Goal: Task Accomplishment & Management: Manage account settings

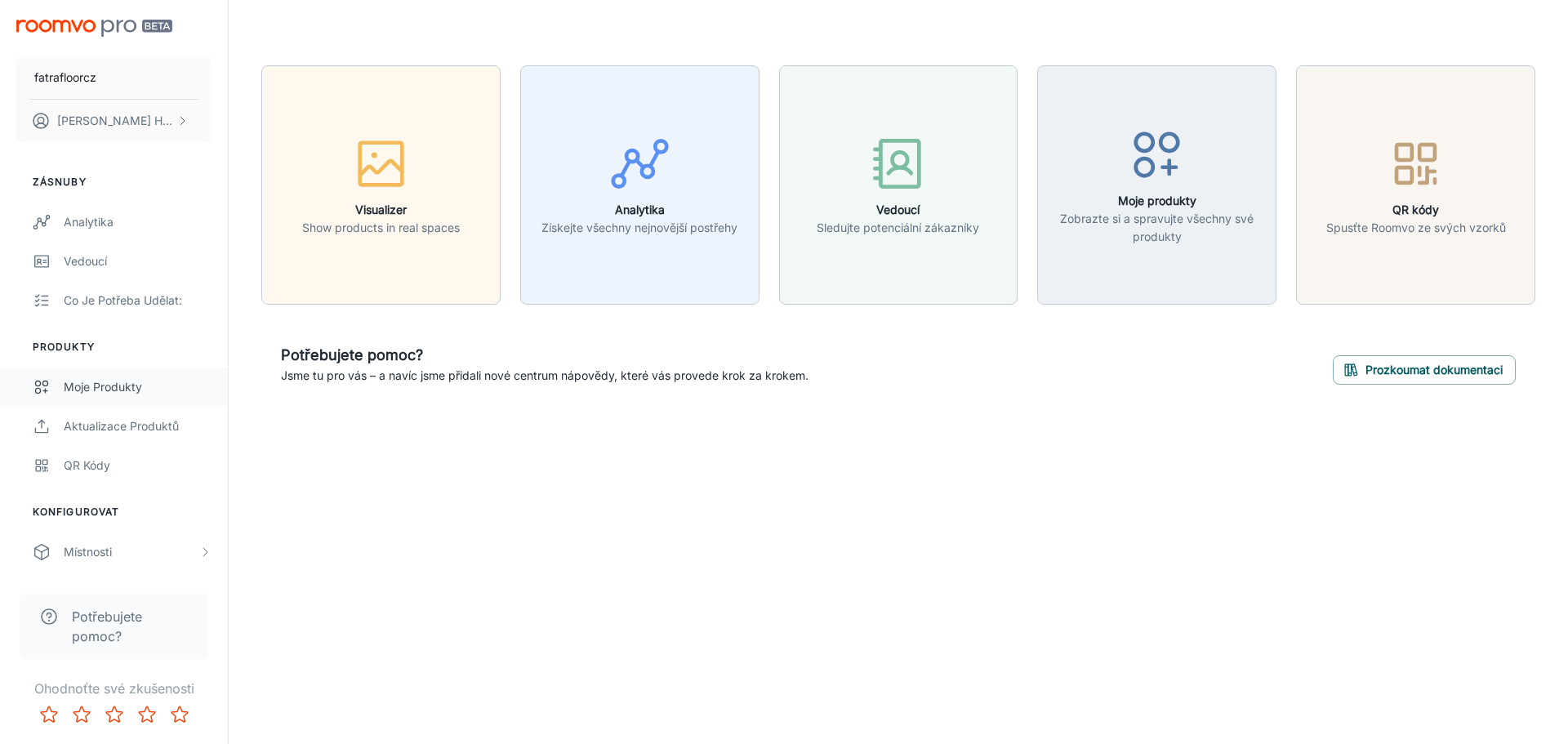
click at [187, 383] on div "Moje produkty" at bounding box center [137, 386] width 147 height 18
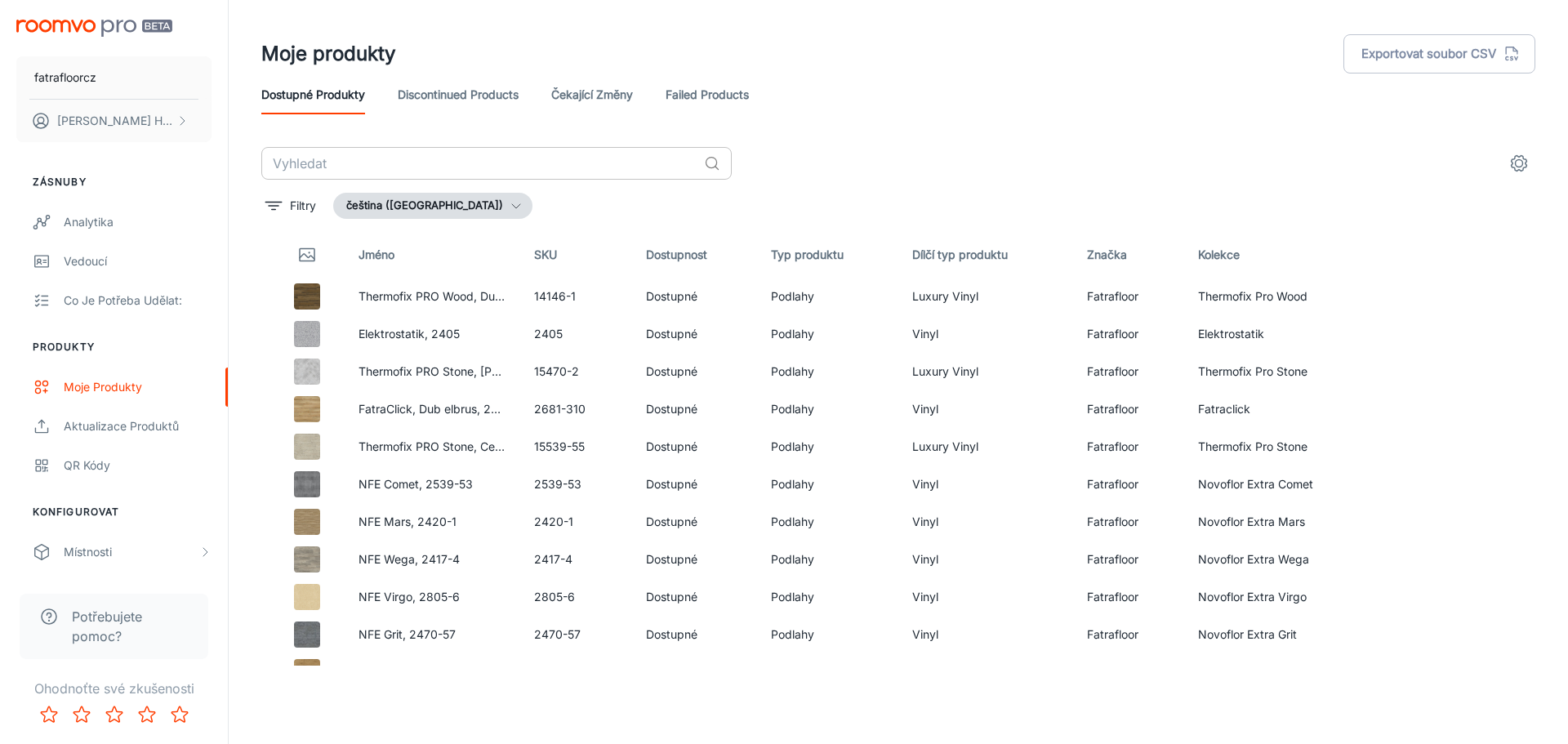
click at [428, 165] on input "text" at bounding box center [480, 163] width 436 height 33
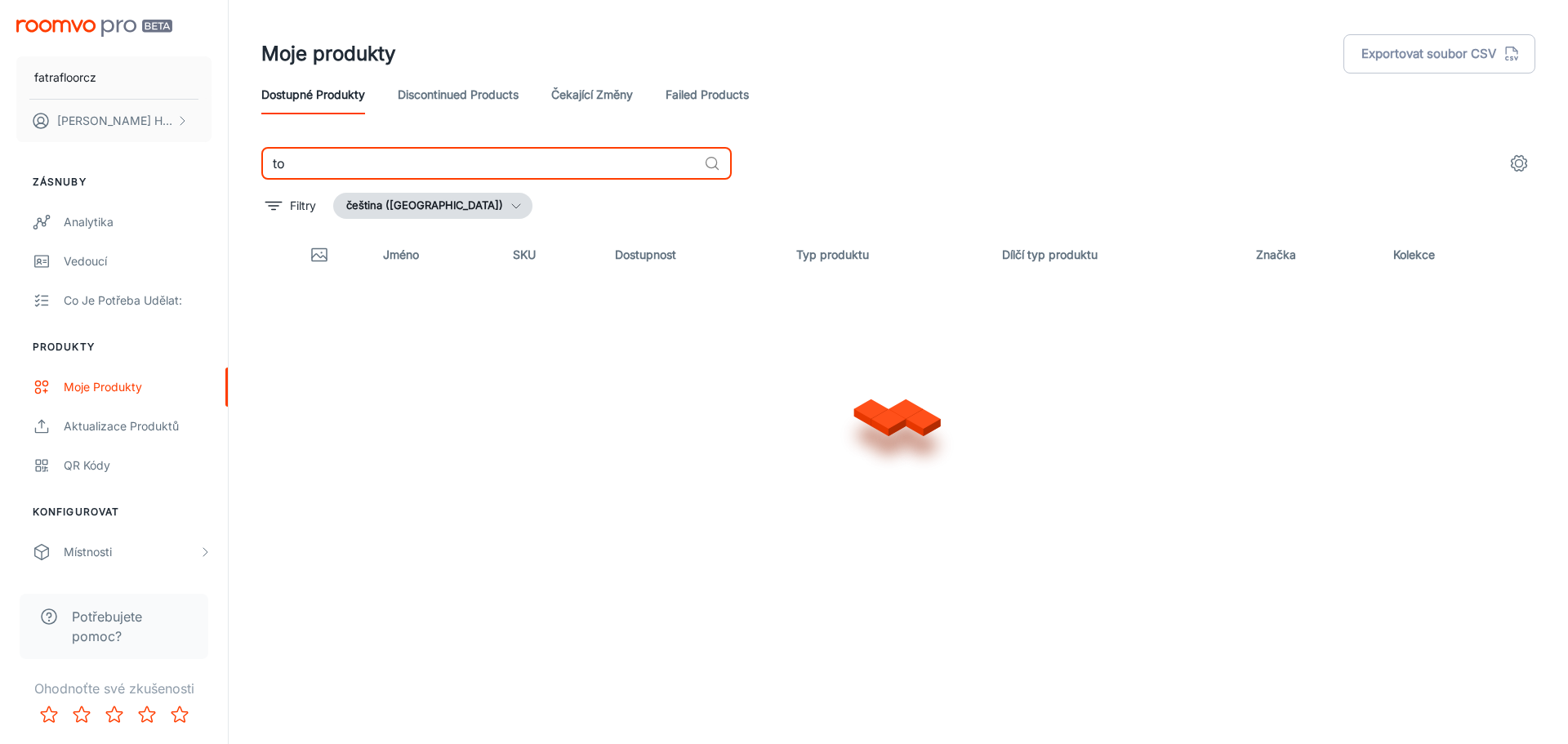
type input "t"
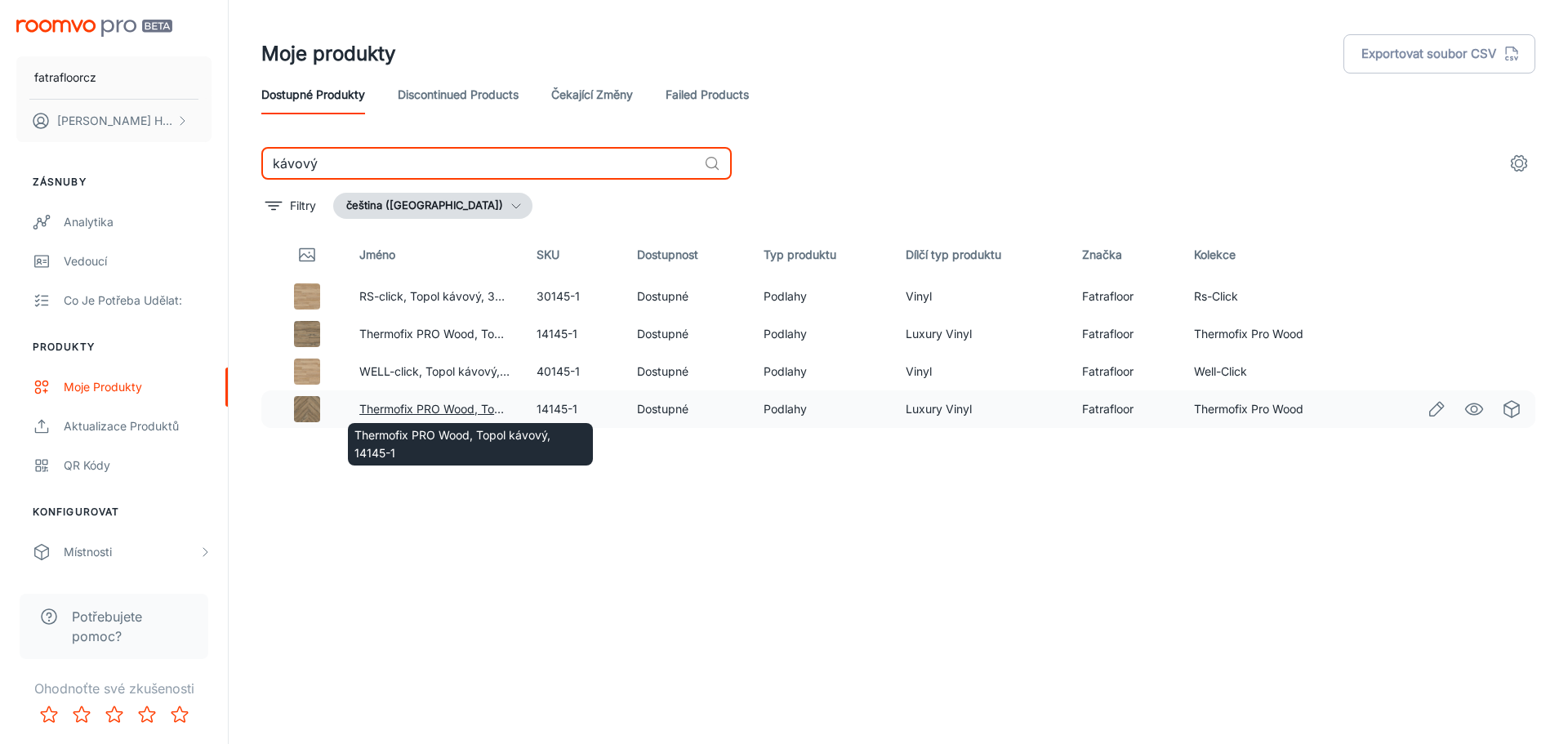
type input "kávový"
click at [407, 410] on link "Thermofix PRO Wood, Topol kávový, 14145-1" at bounding box center [479, 408] width 240 height 14
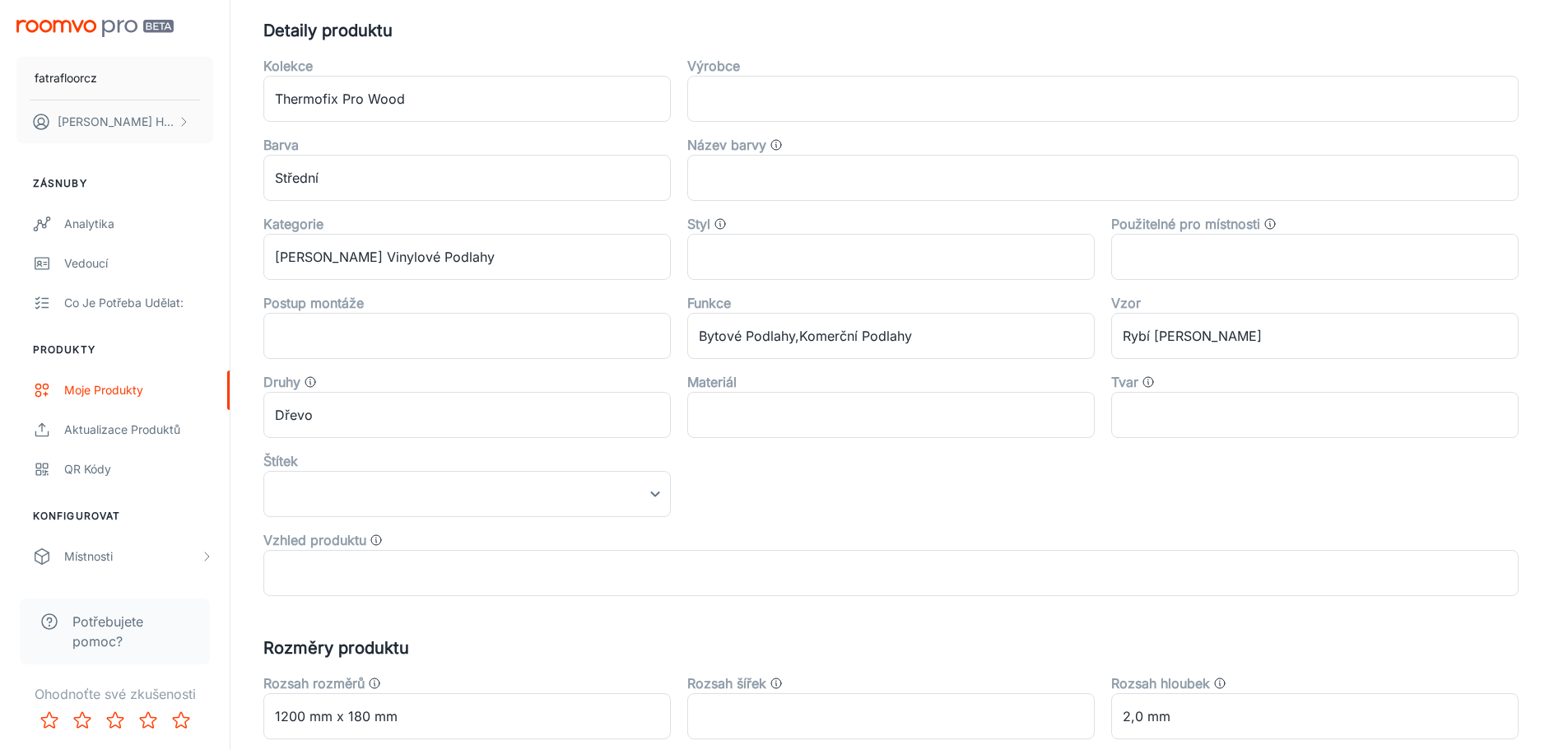
scroll to position [550, 0]
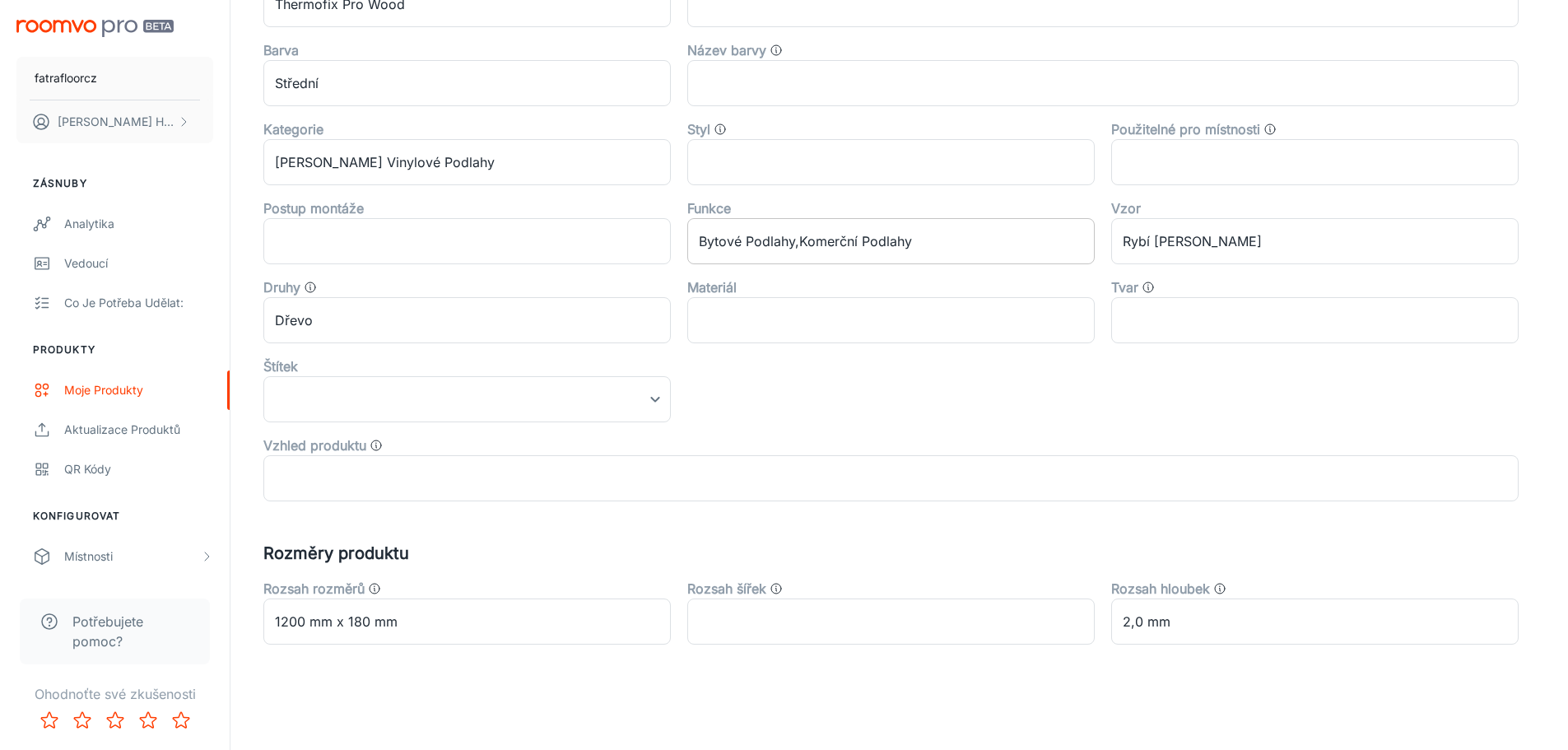
click at [909, 250] on input "Bytové Podlahy,Komerční Podlahy" at bounding box center [891, 241] width 407 height 46
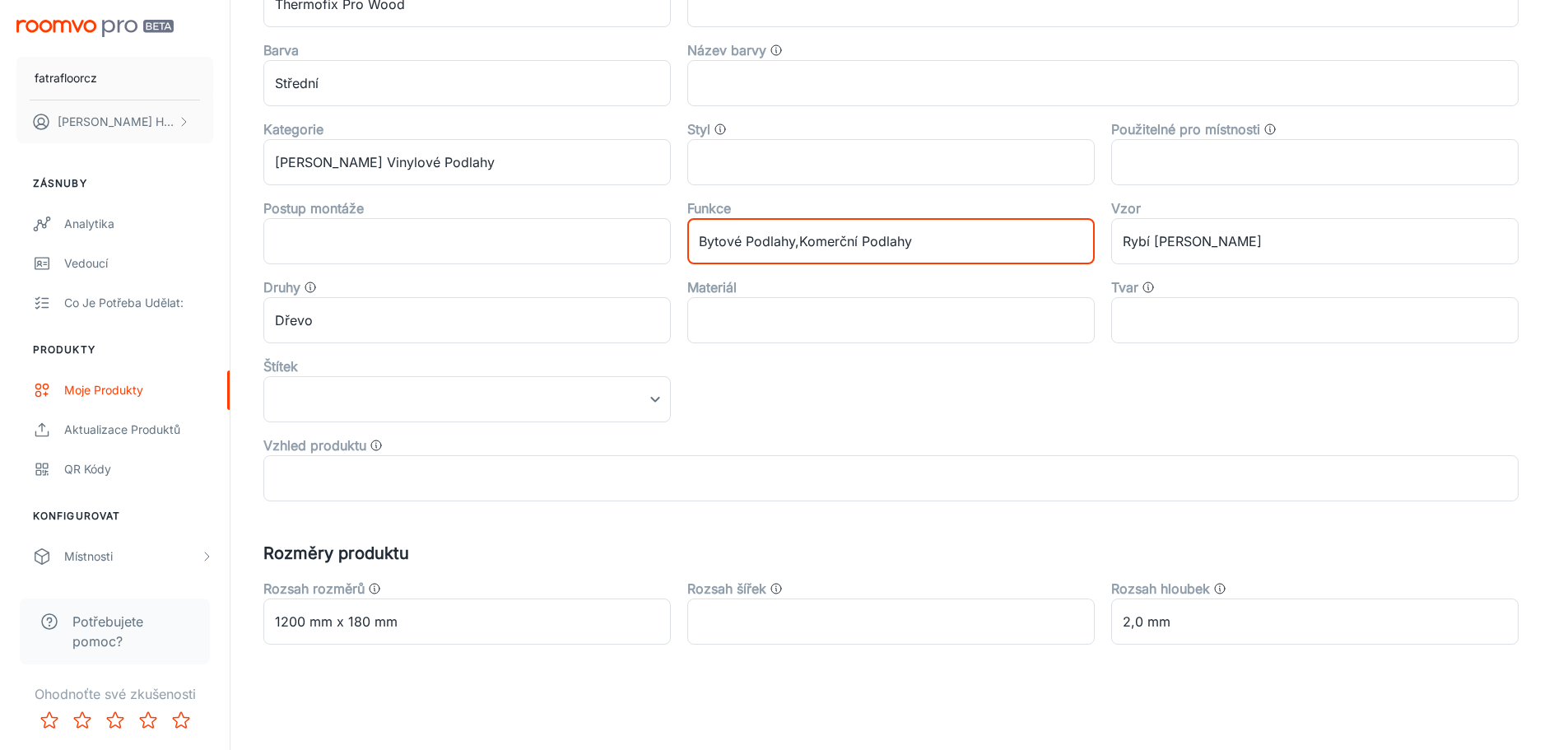
drag, startPoint x: 1010, startPoint y: 376, endPoint x: 1152, endPoint y: 283, distance: 169.7
click at [1011, 376] on div "Kolekce Thermofix Pro Wood ​ Výrobce ​ Barva Střední ​ Název barvy ​ Kategorie …" at bounding box center [883, 225] width 1272 height 553
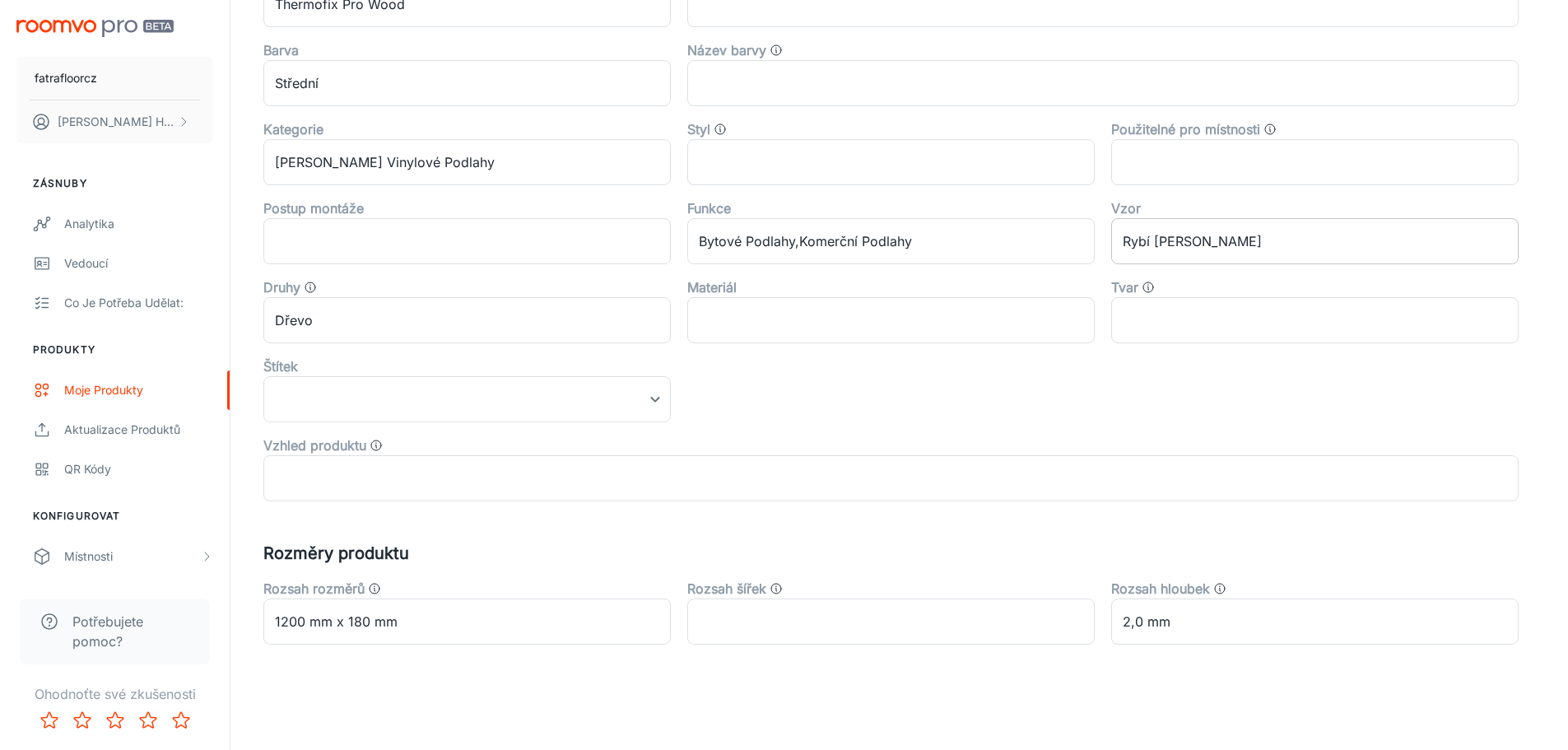
click at [1171, 249] on input "Rybí [PERSON_NAME]" at bounding box center [1315, 241] width 407 height 46
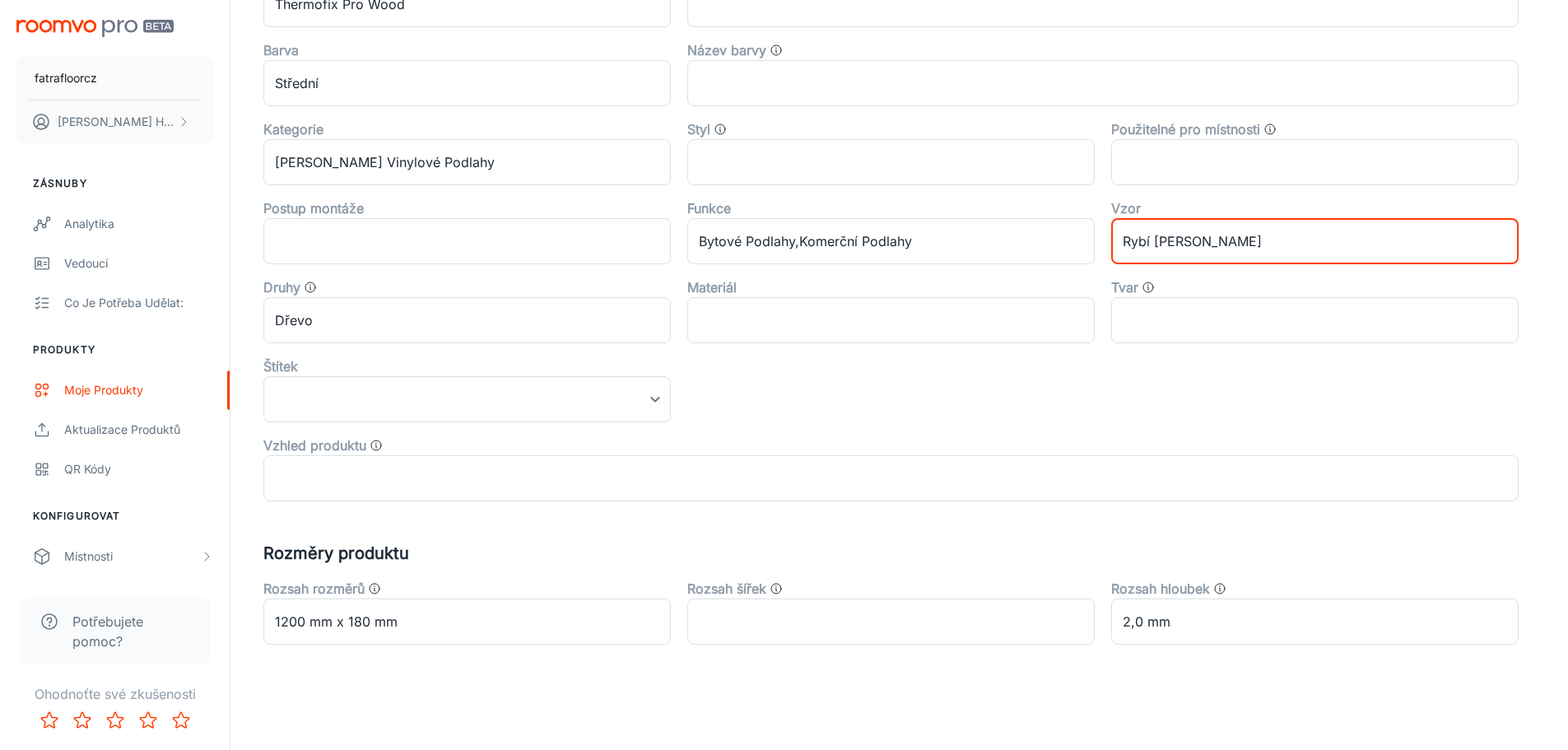
click at [1059, 404] on div "Kolekce Thermofix Pro Wood ​ Výrobce ​ Barva Střední ​ Název barvy ​ Kategorie …" at bounding box center [883, 225] width 1272 height 553
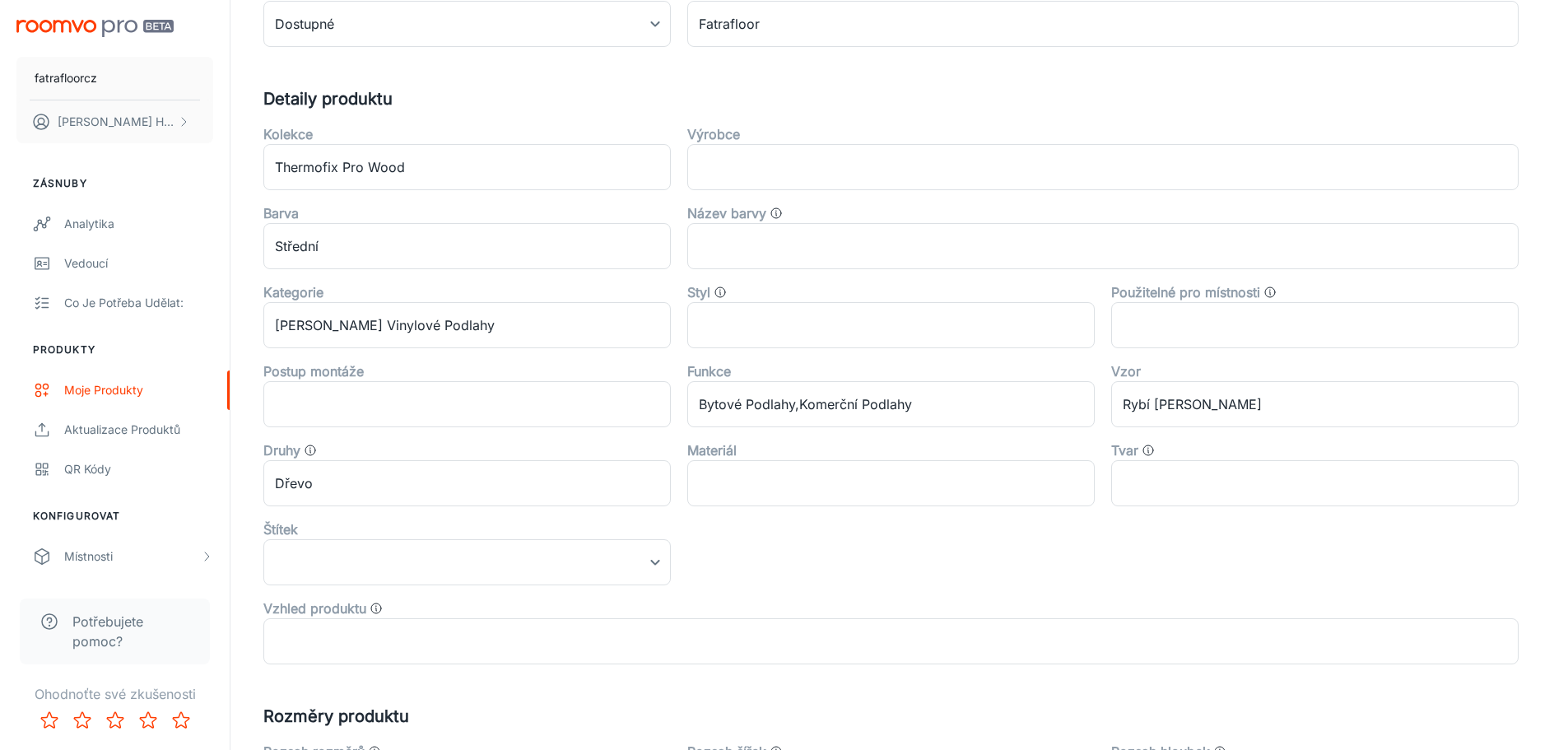
scroll to position [0, 0]
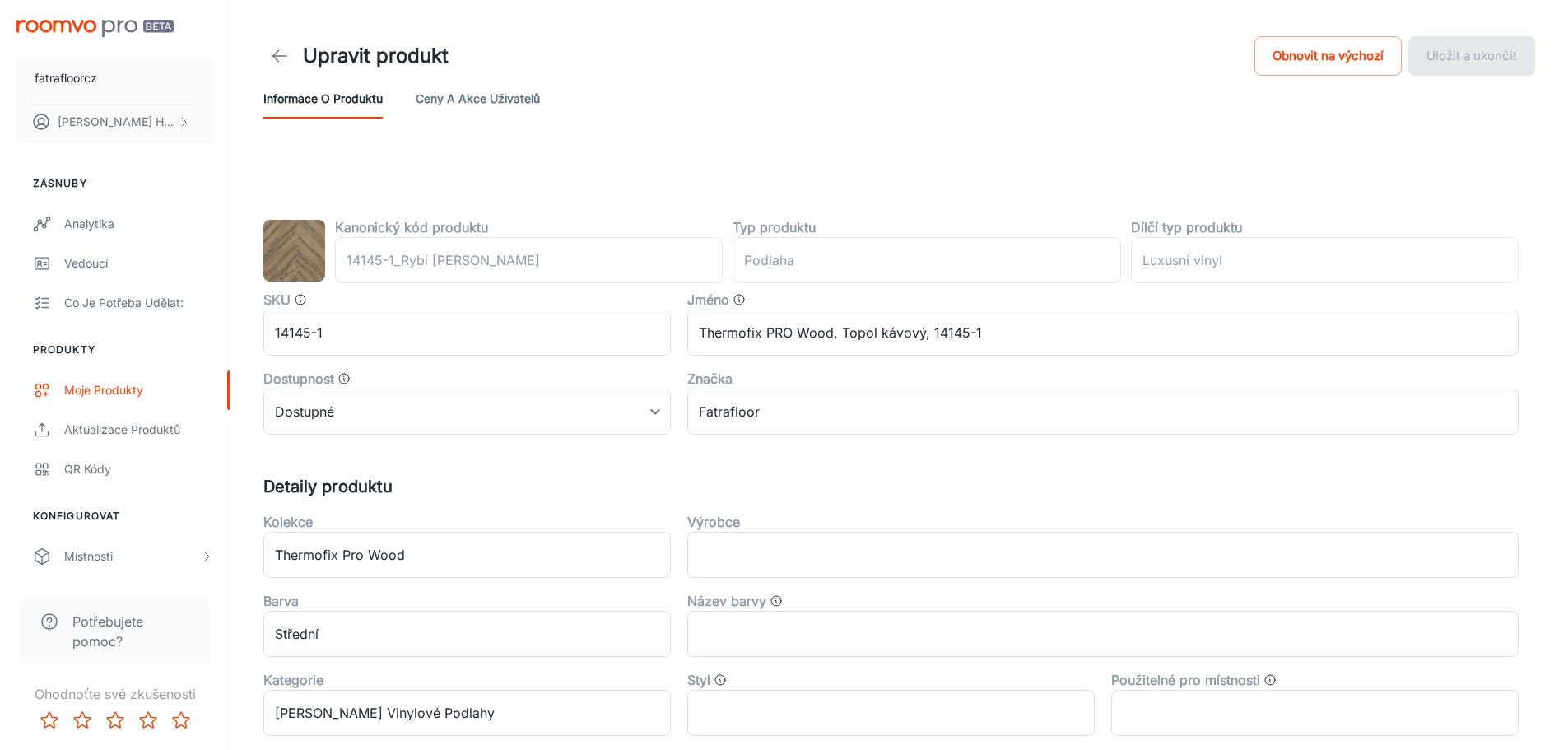
click at [617, 155] on div "Kanonický kód produktu 14145-1_Rybí [PERSON_NAME] ​ Typ produktu podlaha ​ Dílč…" at bounding box center [899, 673] width 1311 height 1043
drag, startPoint x: 617, startPoint y: 155, endPoint x: 605, endPoint y: 143, distance: 17.0
click at [617, 153] on div "Kanonický kód produktu 14145-1_Rybí [PERSON_NAME] ​ Typ produktu podlaha ​ Dílč…" at bounding box center [899, 673] width 1311 height 1043
click at [532, 97] on button "Ceny a akce uživatelů" at bounding box center [478, 98] width 125 height 39
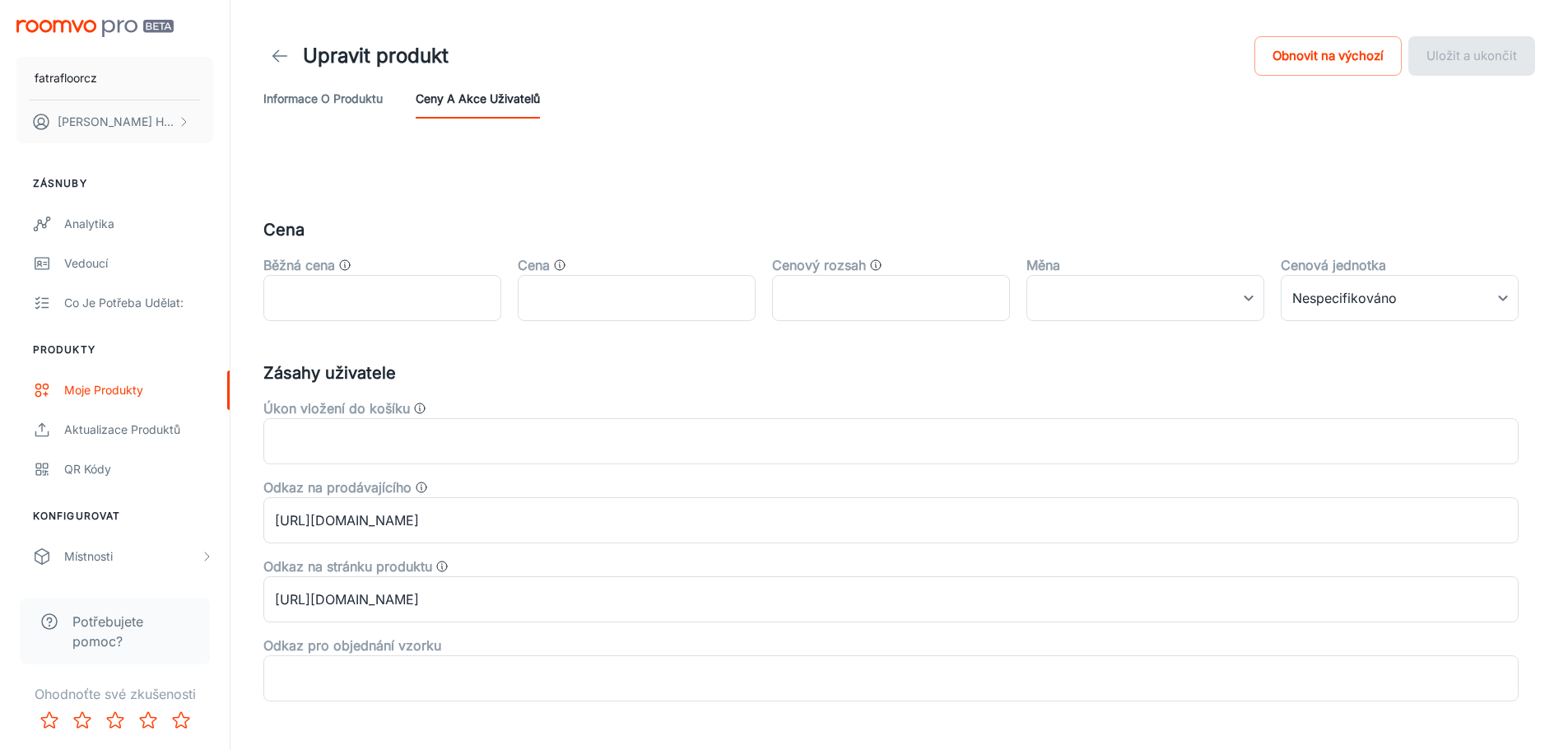
click at [340, 108] on button "Informace o produktu" at bounding box center [323, 98] width 119 height 39
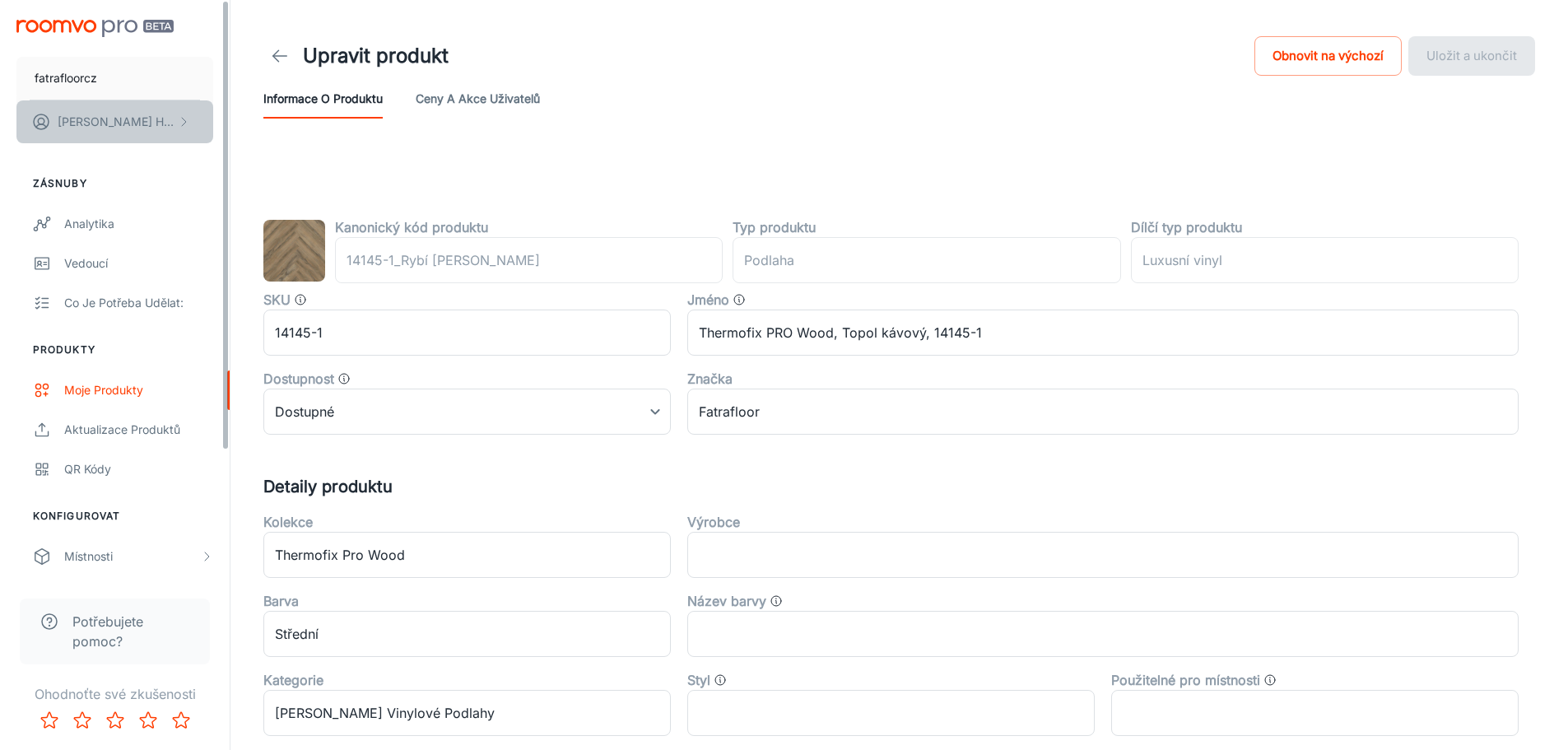
click at [154, 136] on button "[PERSON_NAME]" at bounding box center [114, 121] width 197 height 43
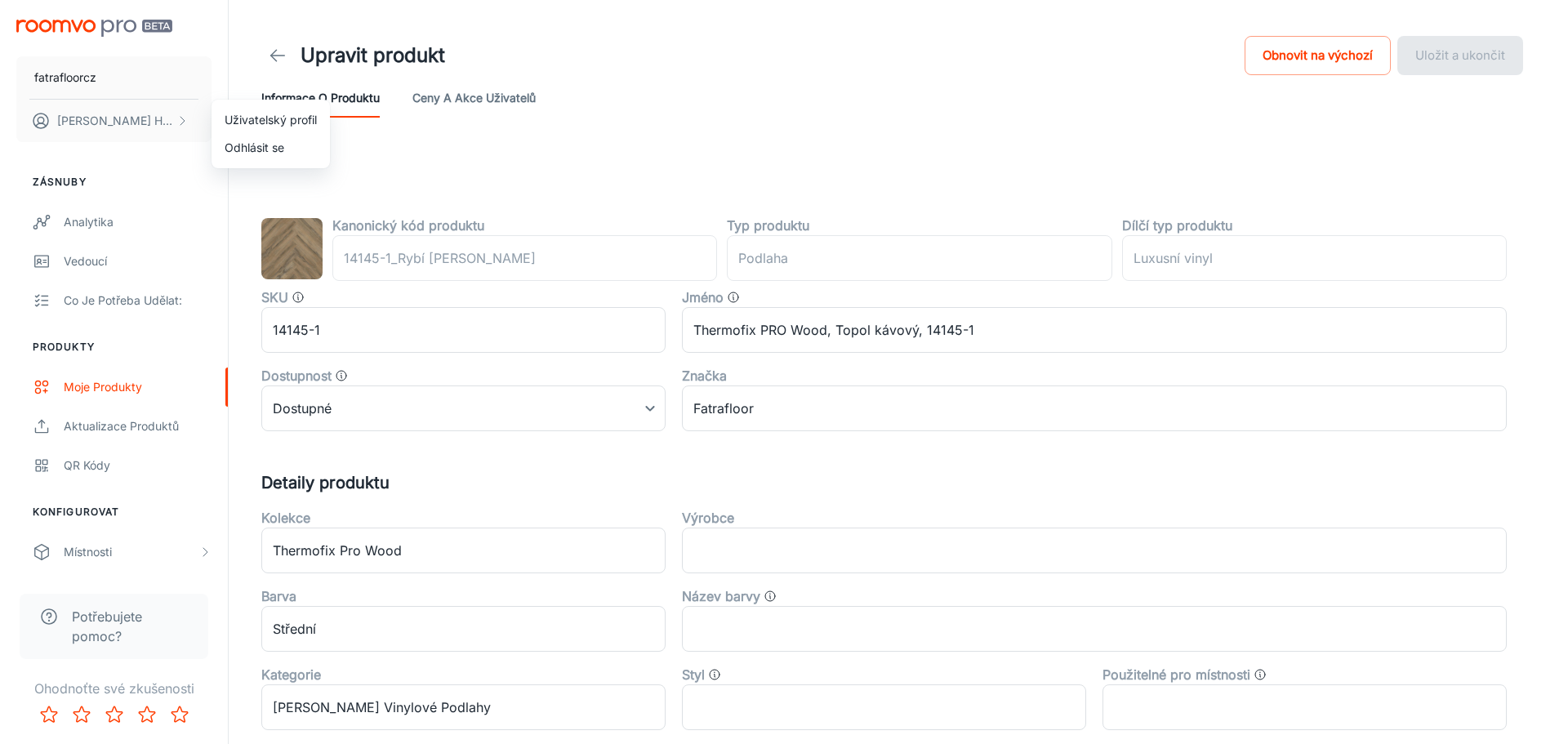
click at [137, 395] on div at bounding box center [784, 372] width 1568 height 744
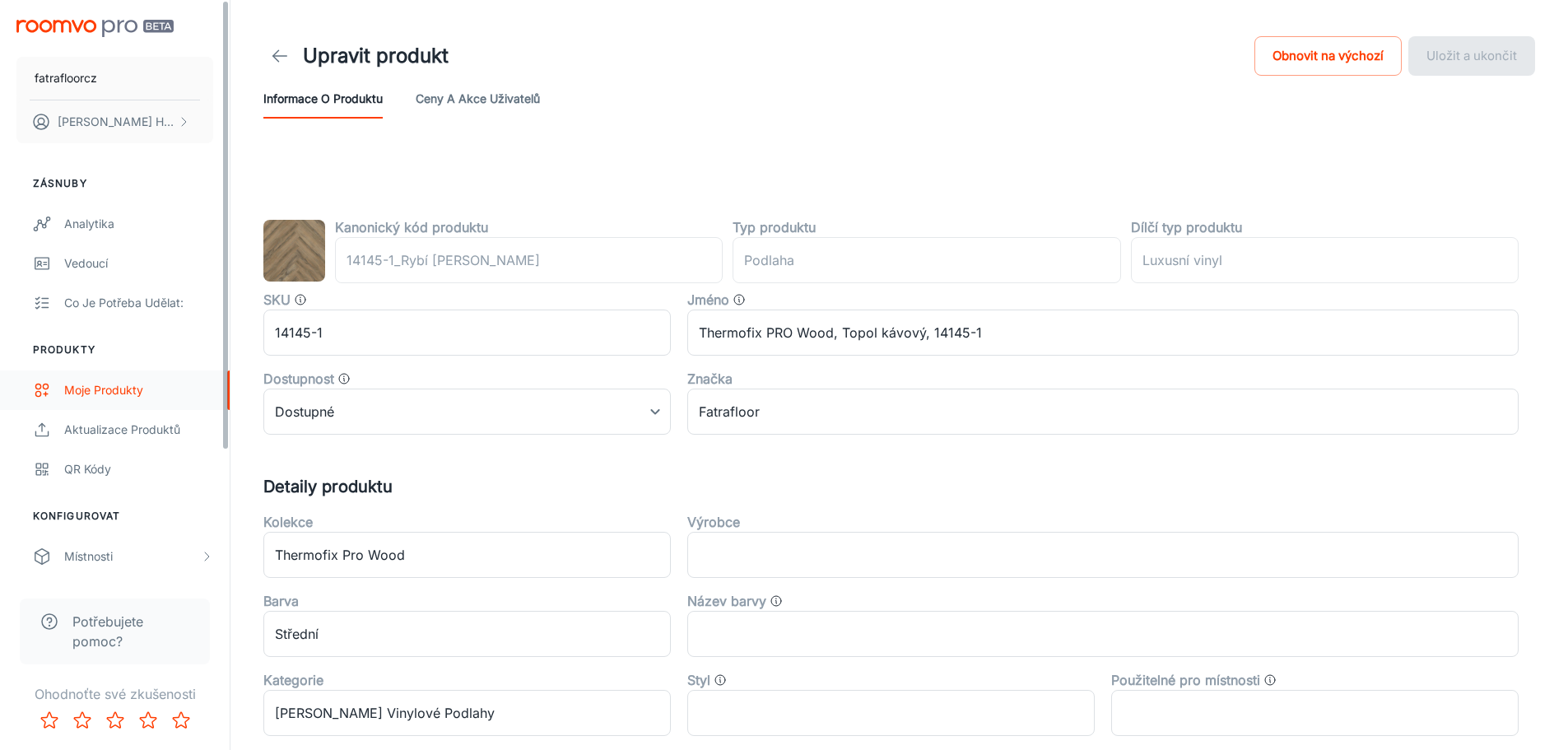
click at [134, 391] on div "Moje produkty" at bounding box center [138, 389] width 149 height 18
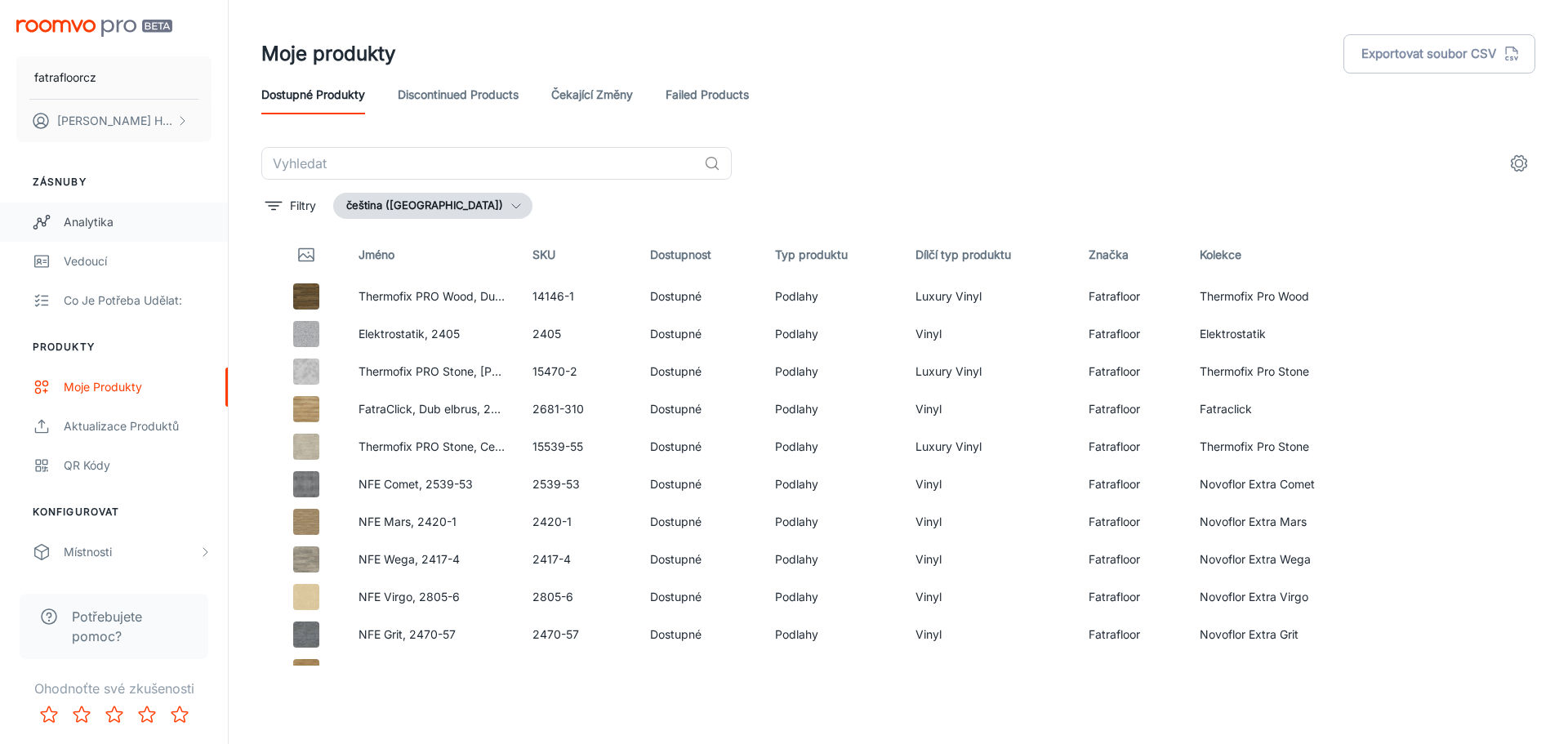
click at [94, 221] on div "Analytika" at bounding box center [137, 222] width 147 height 18
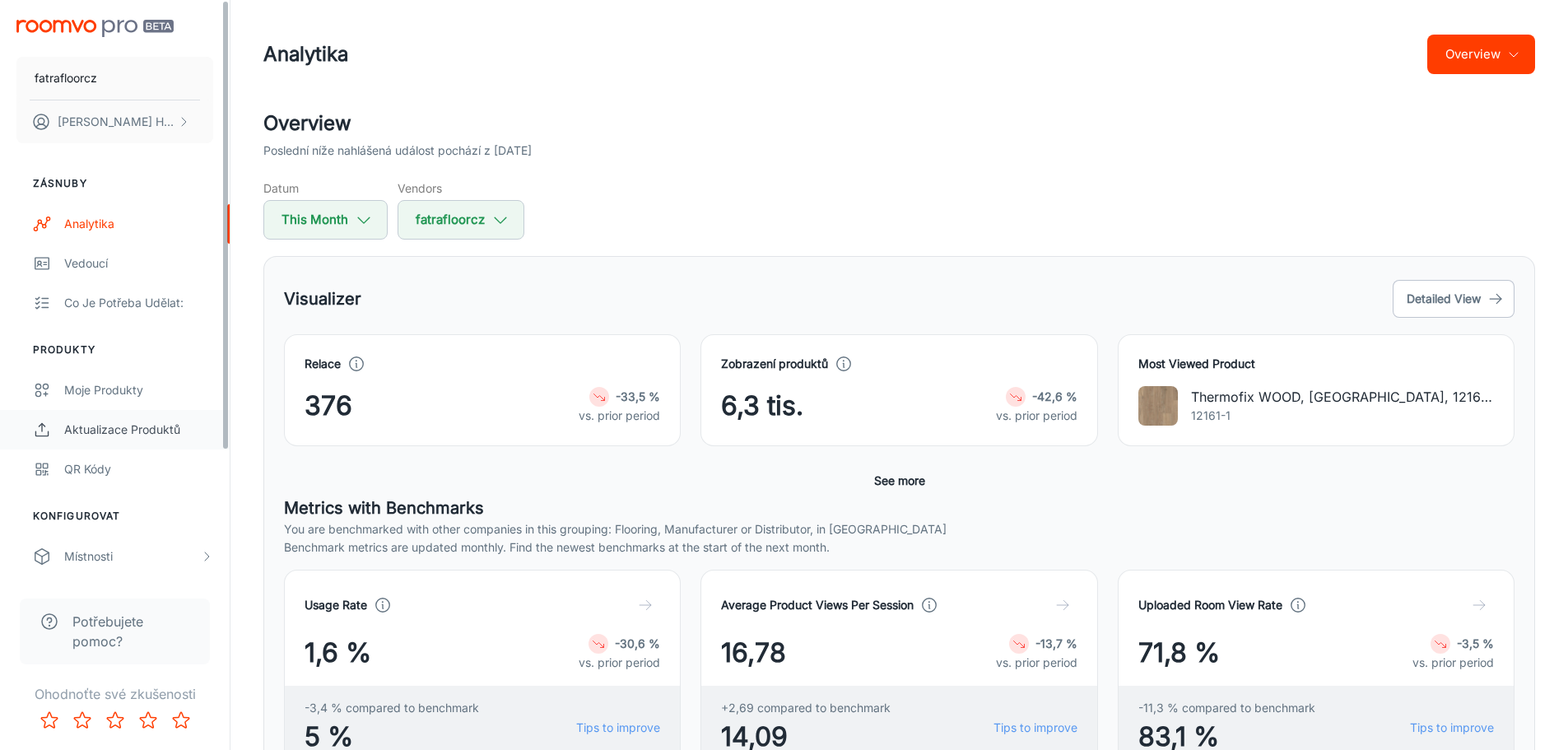
click at [110, 416] on link "Aktualizace produktů" at bounding box center [114, 429] width 229 height 39
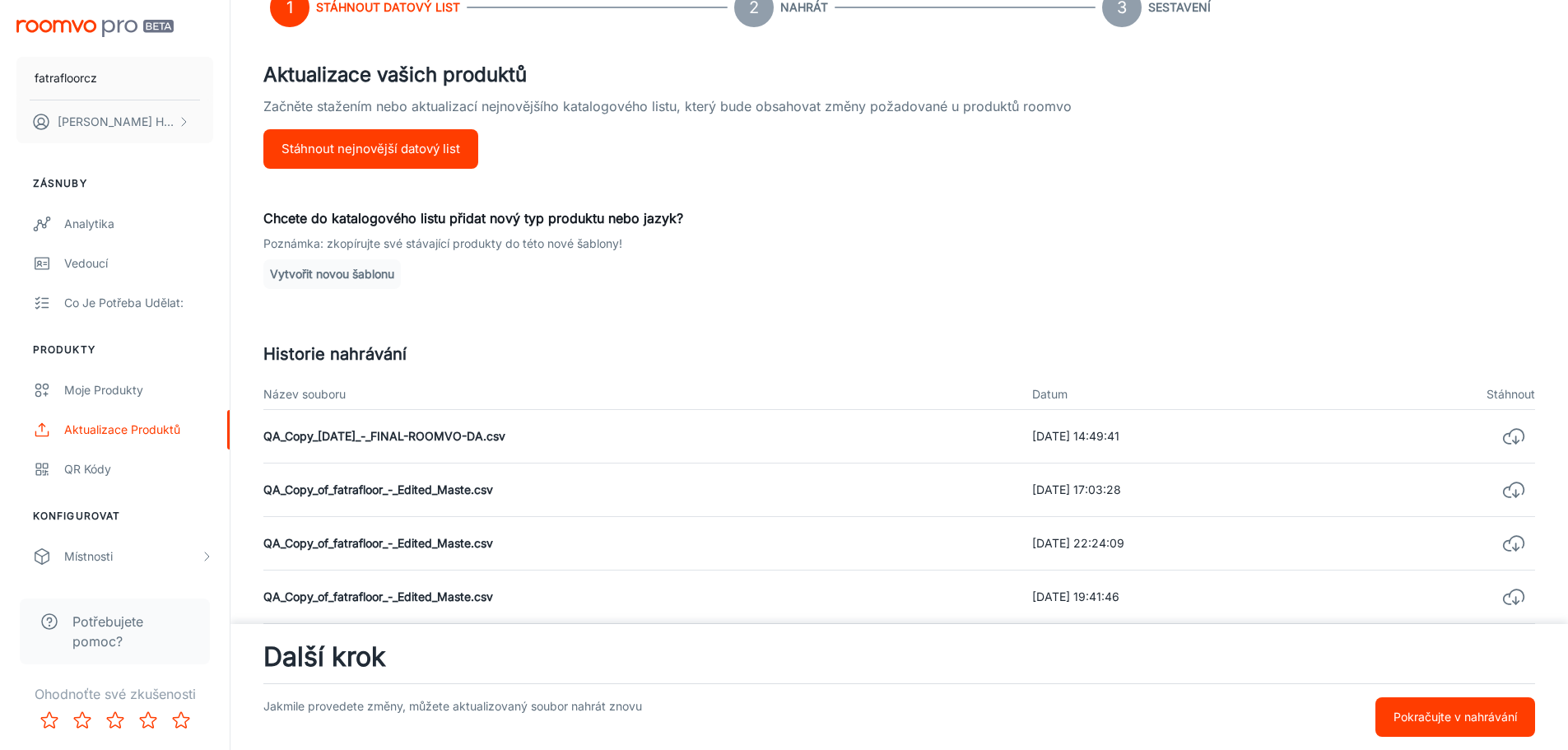
scroll to position [165, 0]
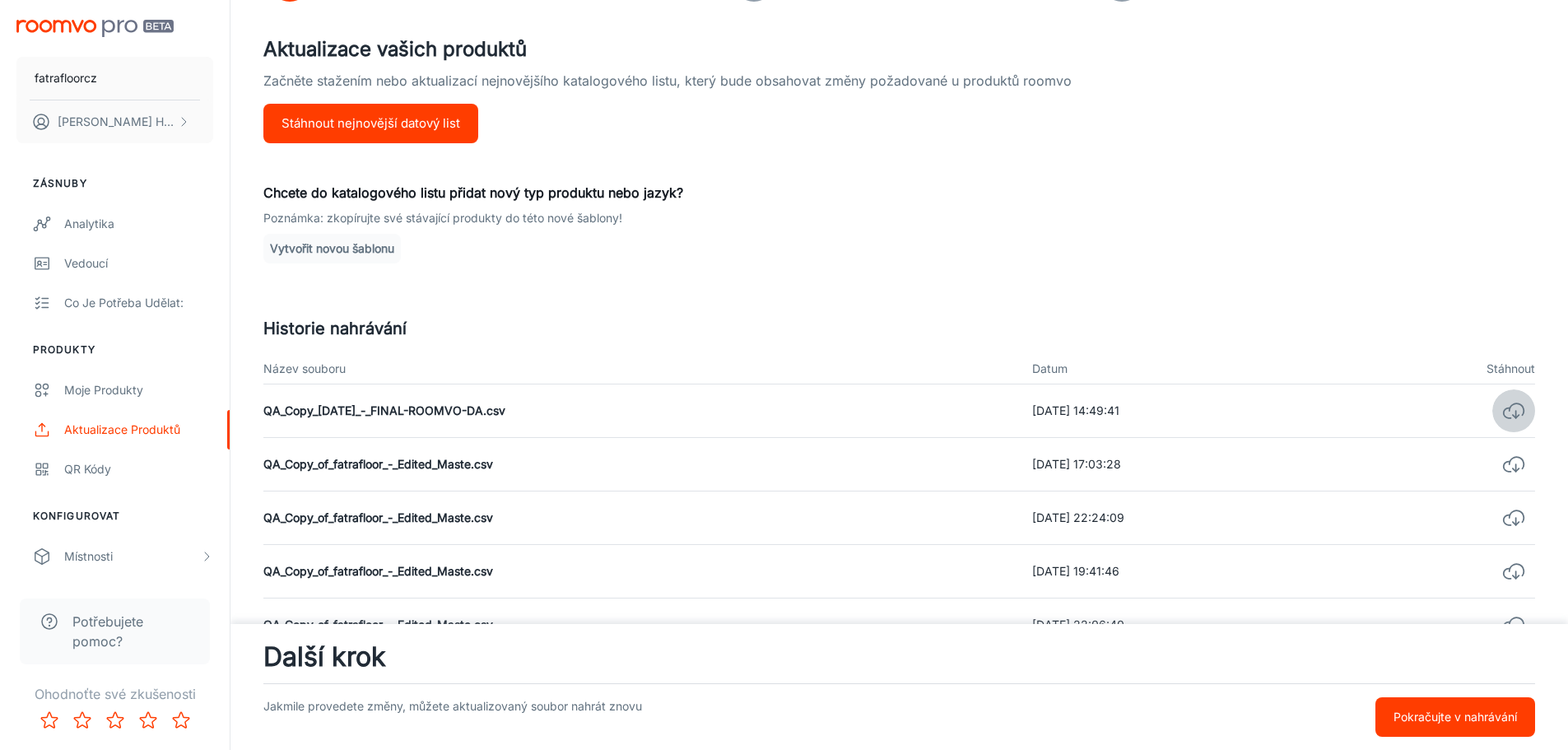
click at [1512, 413] on icon "button" at bounding box center [1514, 410] width 23 height 23
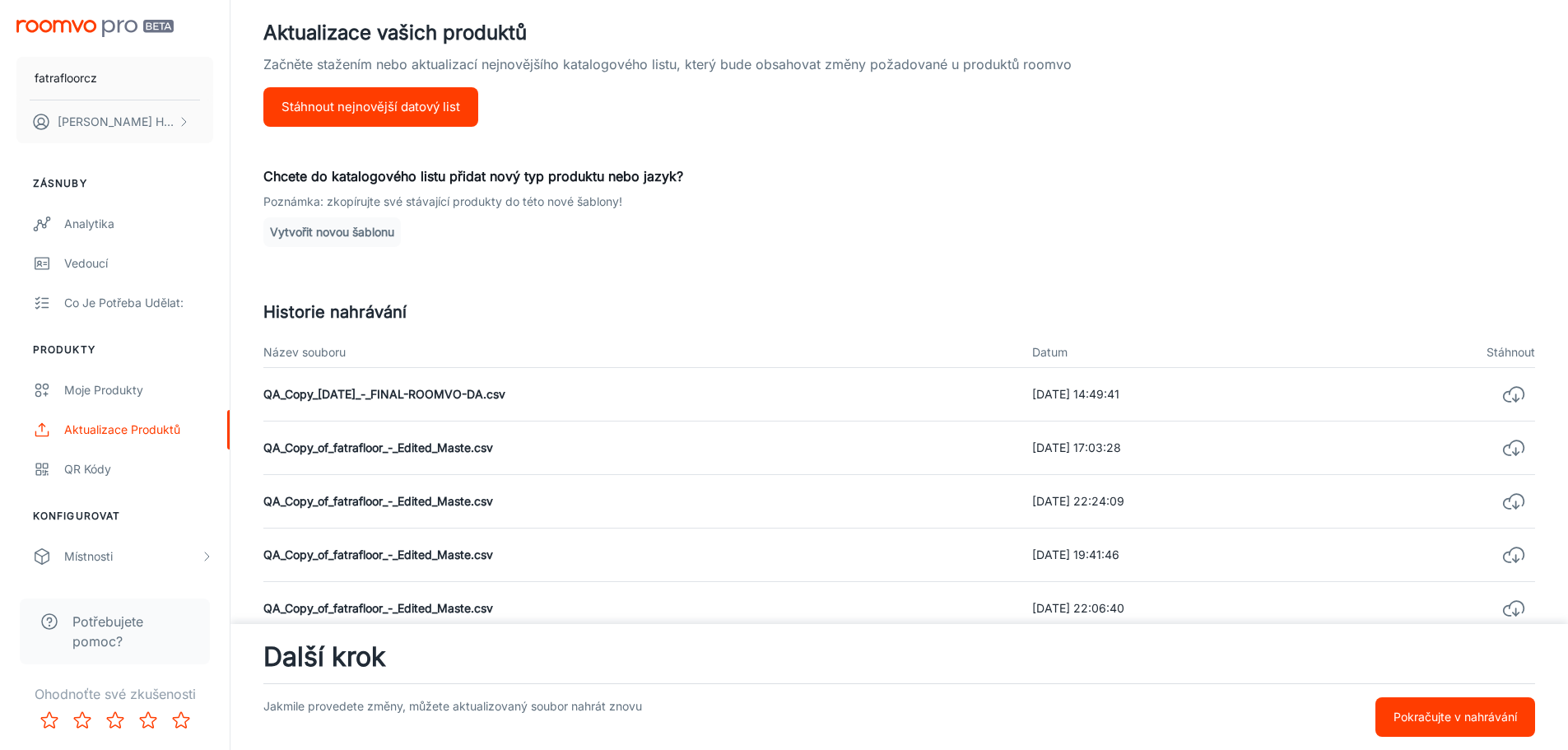
scroll to position [0, 0]
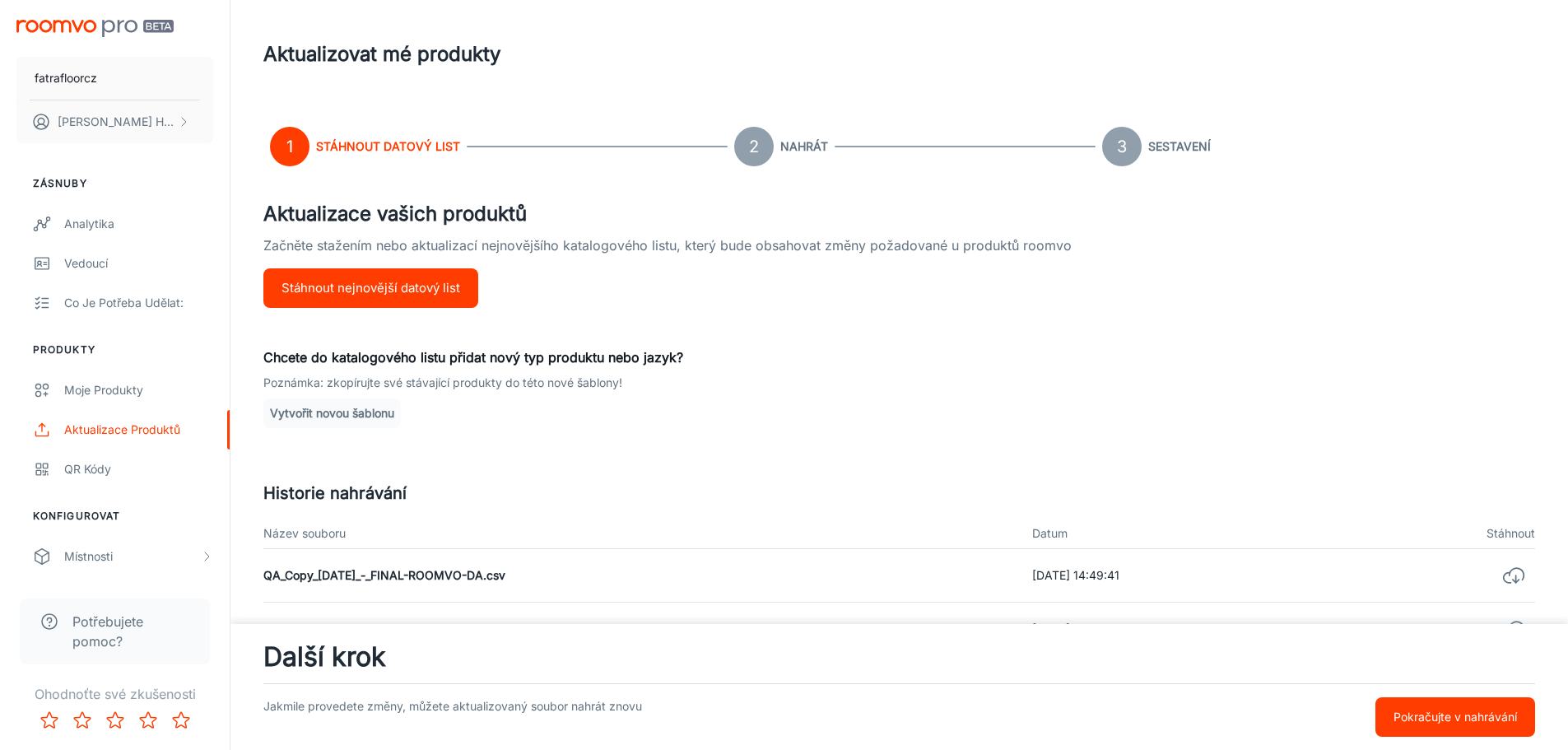
drag, startPoint x: 856, startPoint y: 274, endPoint x: 845, endPoint y: 255, distance: 22.0
click at [845, 255] on p "Začněte stažením nebo aktualizací nejnovějšího katalogového listu, který bude o…" at bounding box center [900, 251] width 1272 height 33
